Goal: Task Accomplishment & Management: Use online tool/utility

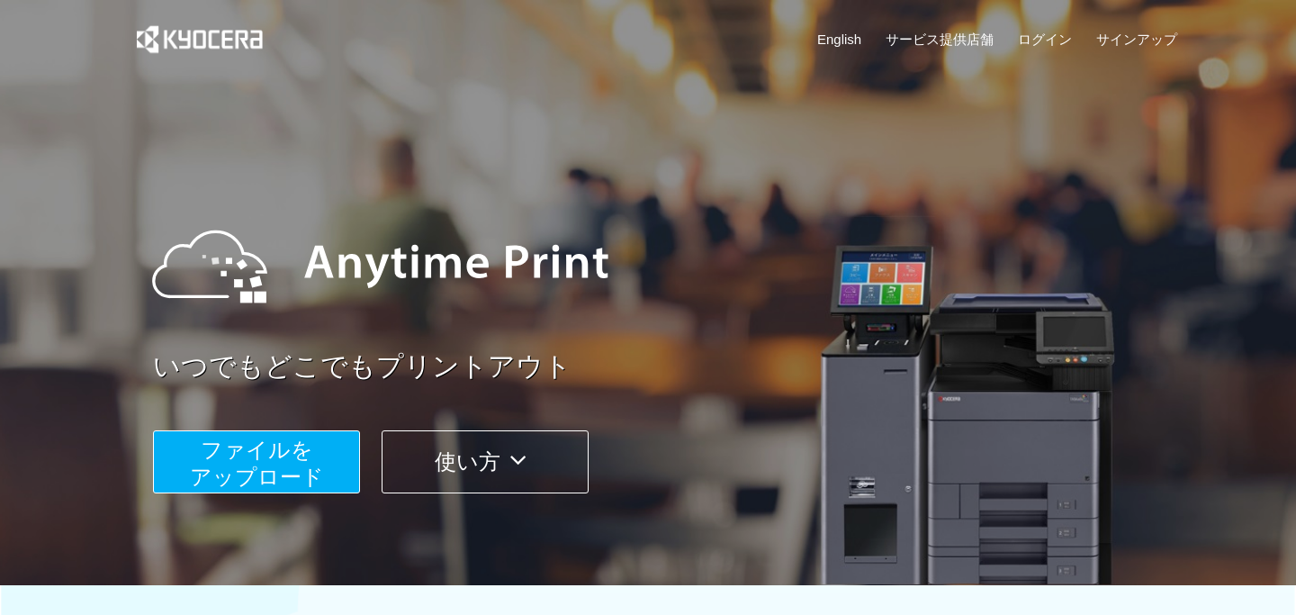
click at [326, 449] on button "ファイルを ​​アップロード" at bounding box center [256, 461] width 207 height 63
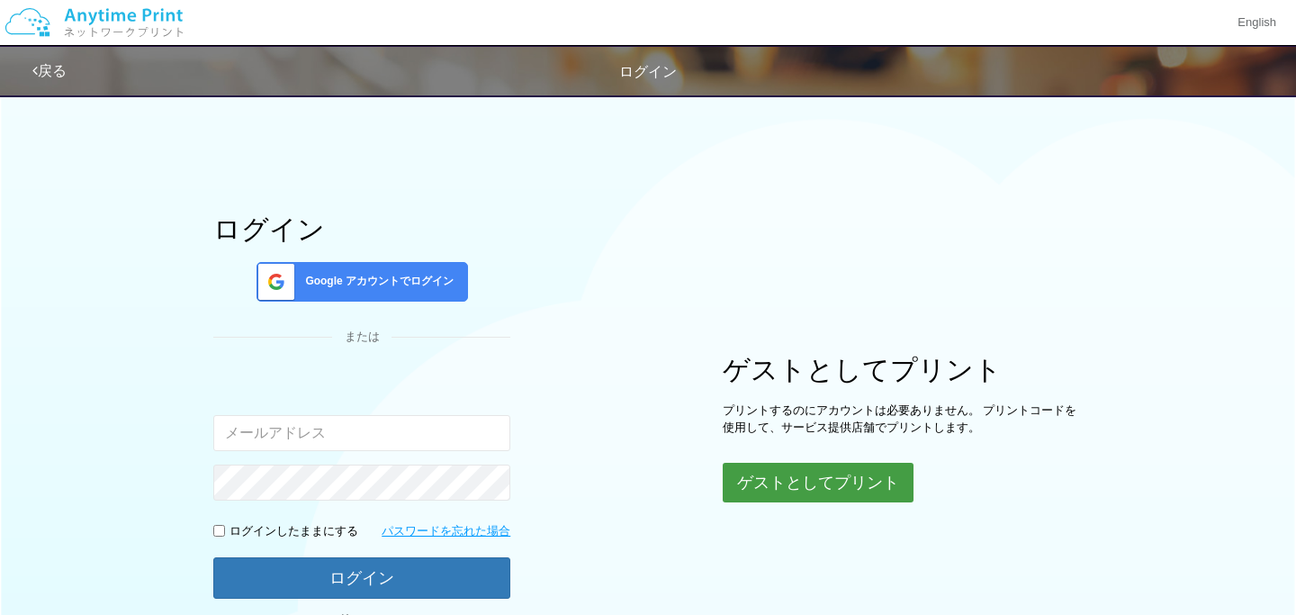
click at [759, 471] on button "ゲストとしてプリント" at bounding box center [818, 483] width 191 height 40
click at [782, 482] on button "ゲストとしてプリント" at bounding box center [818, 483] width 191 height 40
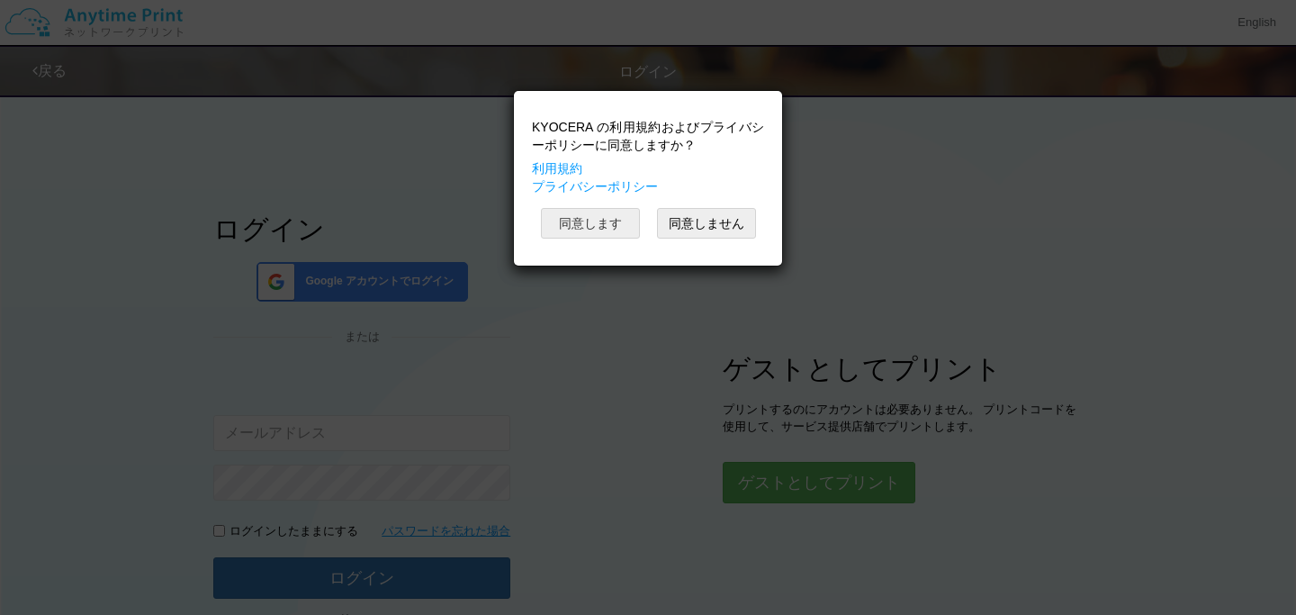
click at [620, 221] on button "同意します" at bounding box center [590, 223] width 99 height 31
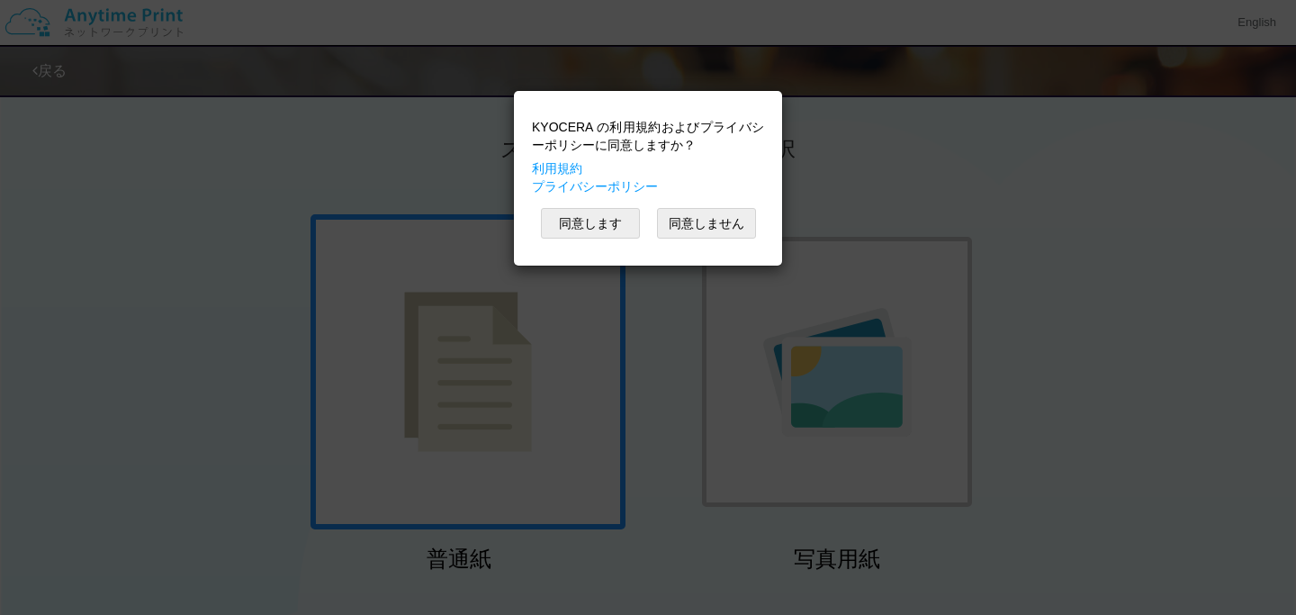
click at [509, 341] on div "KYOCERA の利用規約およびプライバシーポリシーに同意しますか？ 利用規約 プライバシーポリシー 同意します 同意しません" at bounding box center [648, 307] width 1296 height 615
click at [615, 235] on button "同意します" at bounding box center [590, 223] width 99 height 31
click at [591, 225] on button "同意します" at bounding box center [590, 223] width 99 height 31
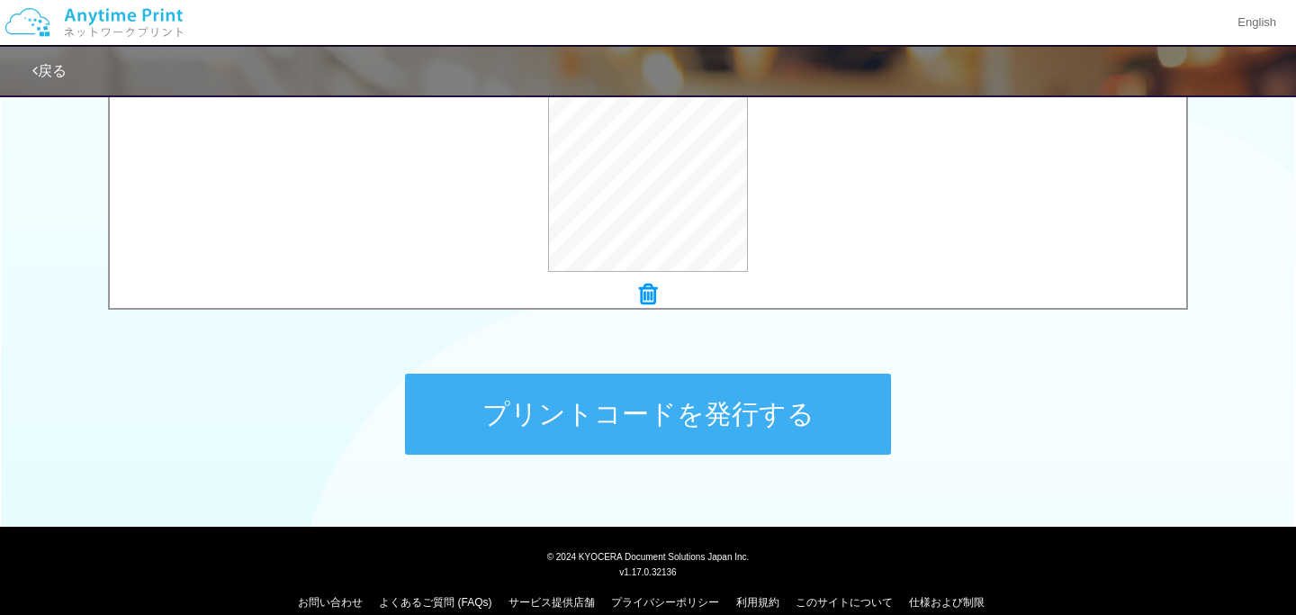
scroll to position [754, 0]
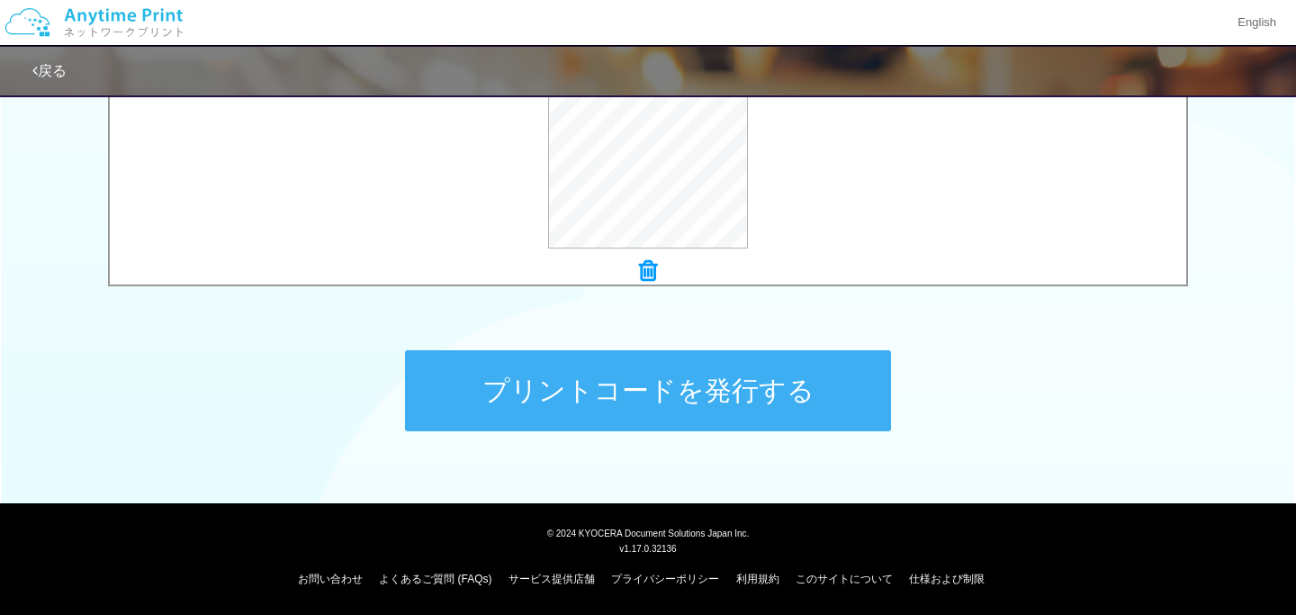
click at [550, 418] on button "プリントコードを発行する" at bounding box center [648, 390] width 486 height 81
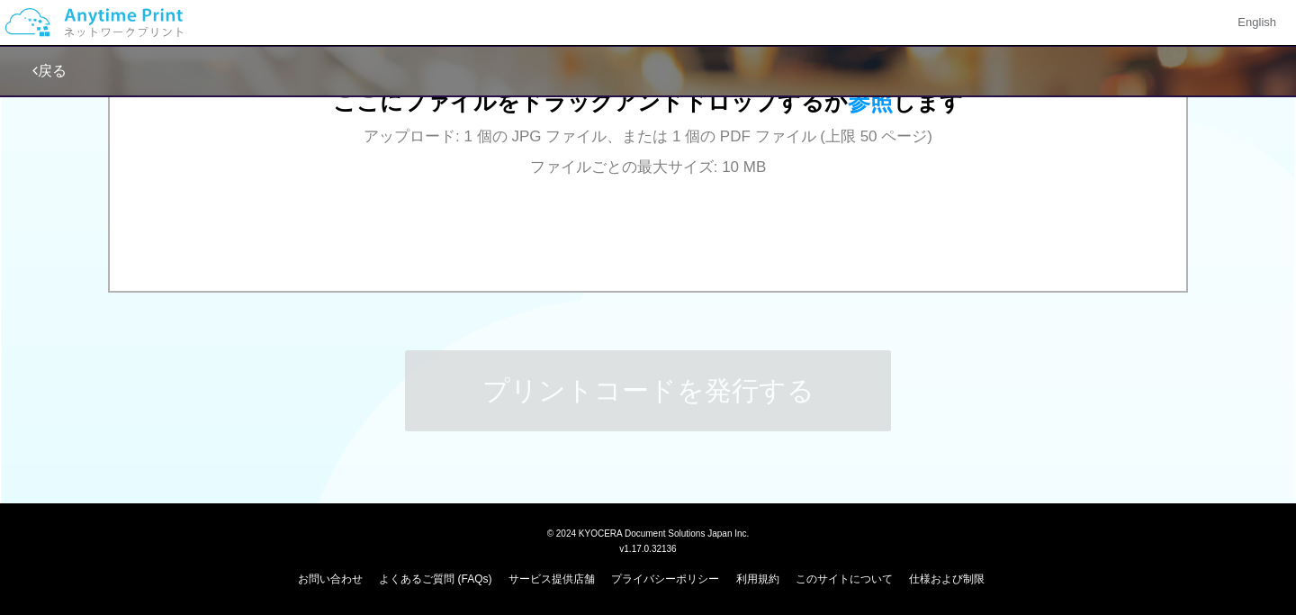
scroll to position [0, 0]
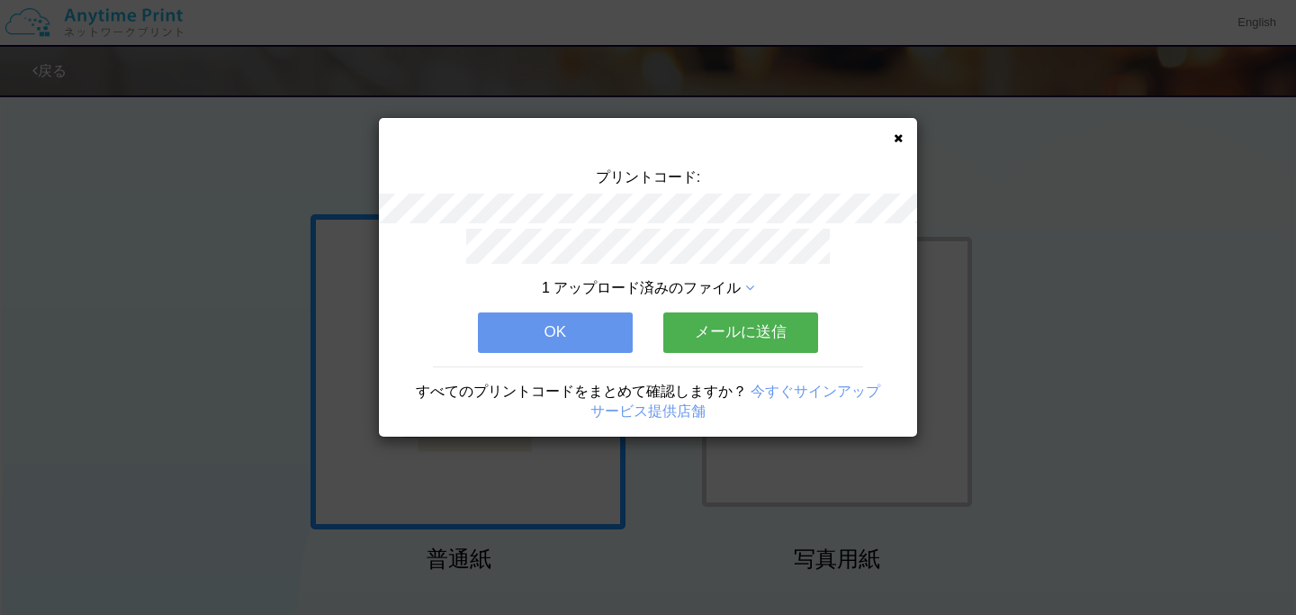
click at [896, 138] on icon at bounding box center [898, 138] width 9 height 12
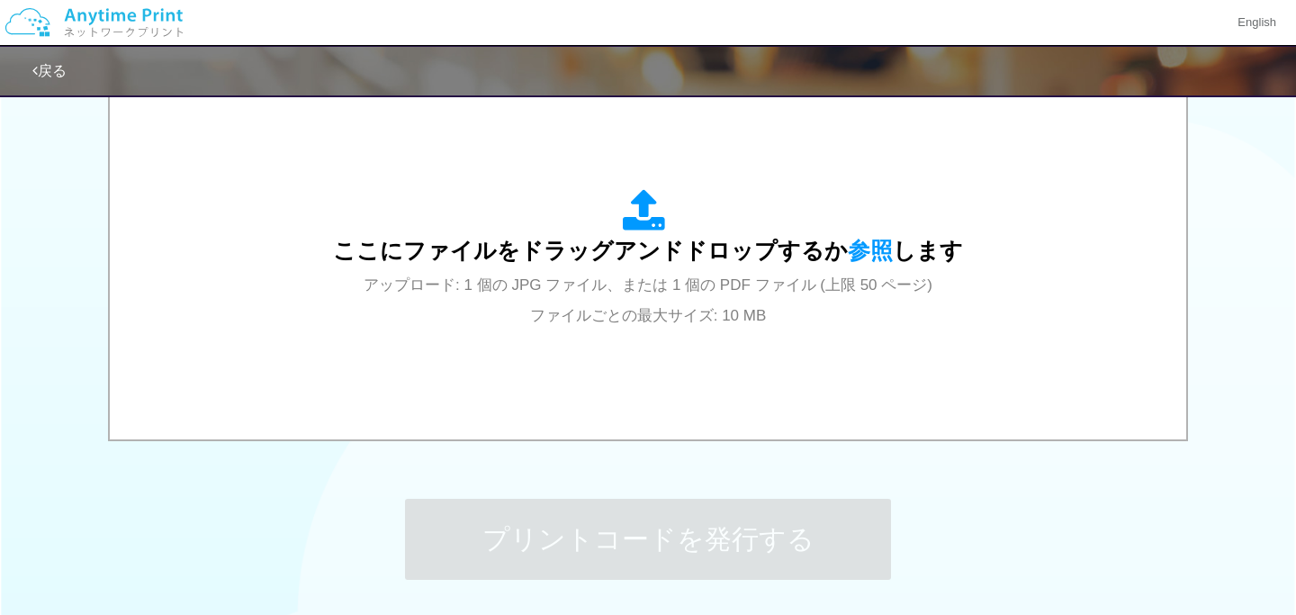
scroll to position [618, 0]
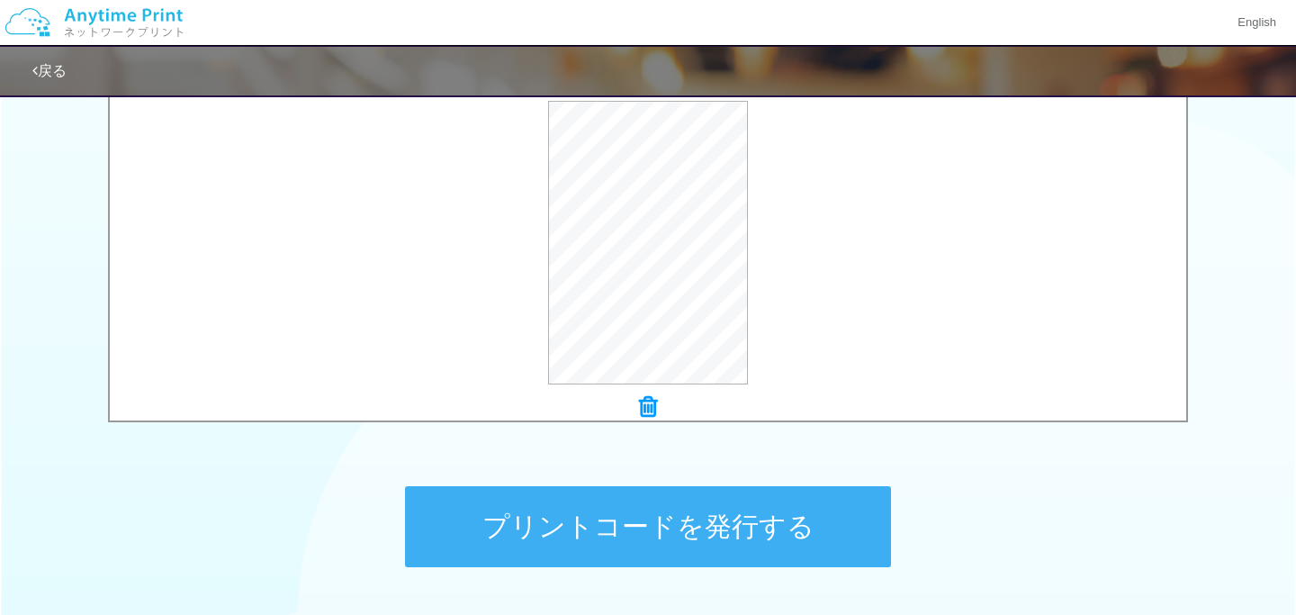
click at [618, 526] on button "プリントコードを発行する" at bounding box center [648, 526] width 486 height 81
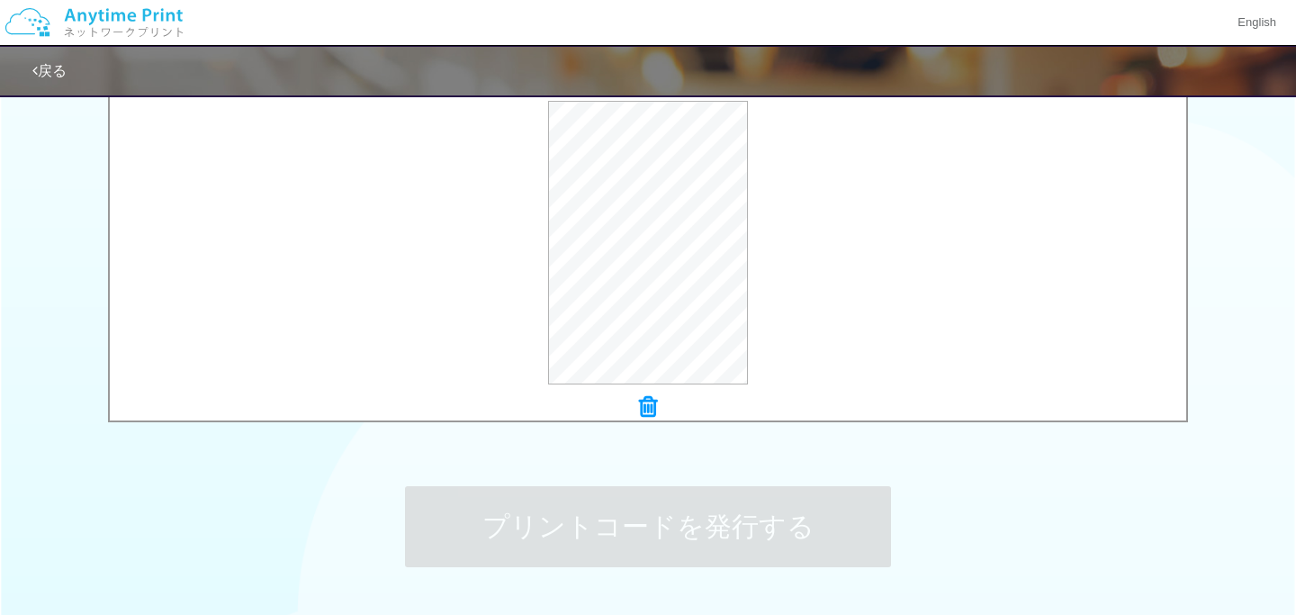
scroll to position [0, 0]
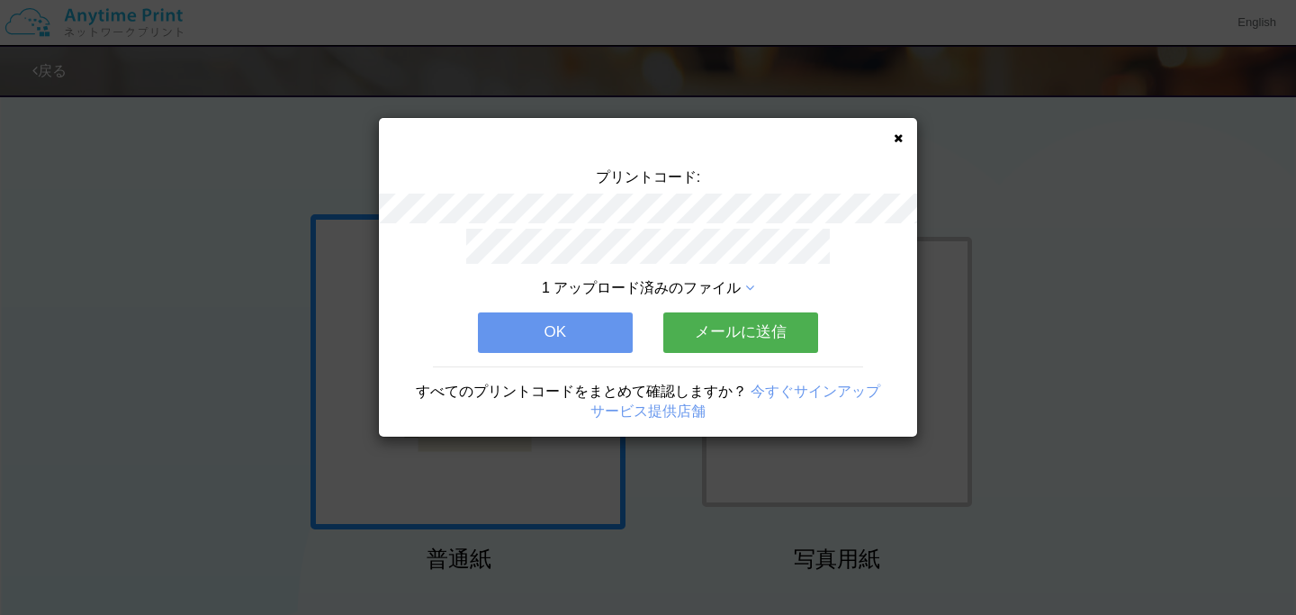
click at [903, 140] on div "プリントコード: 1 アップロード済みのファイル OK メールに送信 すべてのプリントコードをまとめて確認しますか？ 今すぐサインアップ サービス提供店舗" at bounding box center [648, 277] width 538 height 319
click at [886, 140] on div "プリントコード: 1 アップロード済みのファイル OK メールに送信 すべてのプリントコードをまとめて確認しますか？ 今すぐサインアップ サービス提供店舗" at bounding box center [648, 277] width 538 height 319
click at [894, 139] on icon at bounding box center [898, 138] width 9 height 12
